Goal: Find specific fact: Find specific fact

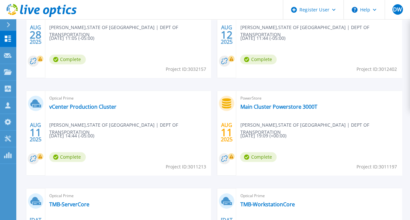
scroll to position [261, 0]
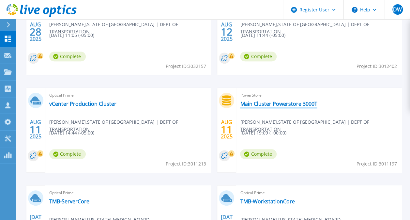
click at [265, 102] on link "Main Cluster Powerstore 3000T" at bounding box center [278, 104] width 77 height 7
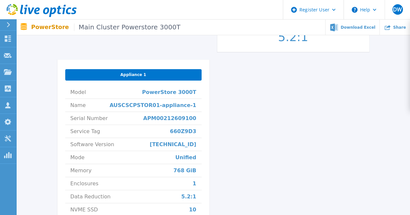
scroll to position [229, 0]
drag, startPoint x: 174, startPoint y: 132, endPoint x: 199, endPoint y: 134, distance: 24.9
click at [199, 134] on li "Service Tag 660Z9D3" at bounding box center [133, 131] width 136 height 13
drag, startPoint x: 199, startPoint y: 134, endPoint x: 192, endPoint y: 134, distance: 6.5
copy span "660Z9D3"
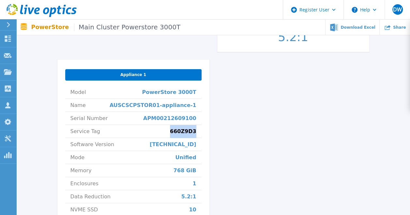
click at [304, 105] on div "Main Cluster Powerstore 3000T Status Complete Owner [PERSON_NAME] Account STATE…" at bounding box center [213, 44] width 312 height 405
click at [300, 116] on div "Main Cluster Powerstore 3000T Status Complete Owner [PERSON_NAME] Account STATE…" at bounding box center [213, 44] width 312 height 405
click at [308, 111] on div "Main Cluster Powerstore 3000T Status Complete Owner [PERSON_NAME] Account STATE…" at bounding box center [213, 44] width 312 height 405
